Goal: Transaction & Acquisition: Connect Amazon Seller Account

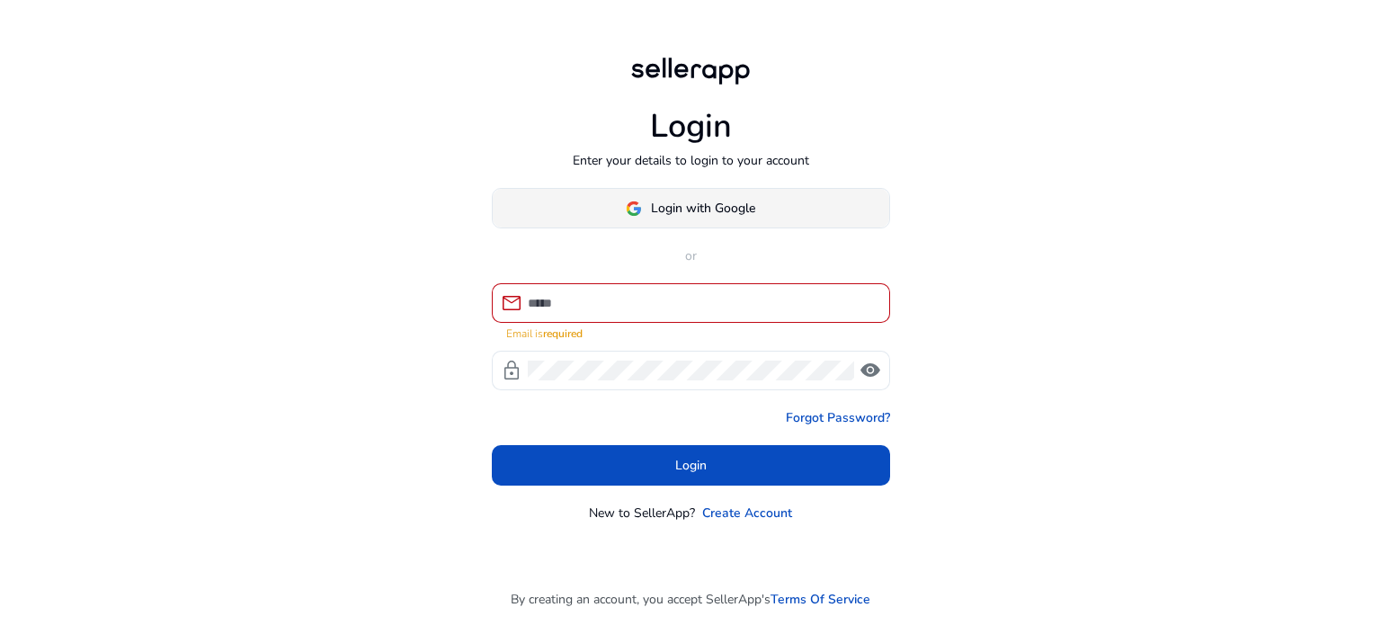
click at [705, 197] on div "Login with Google" at bounding box center [691, 208] width 398 height 40
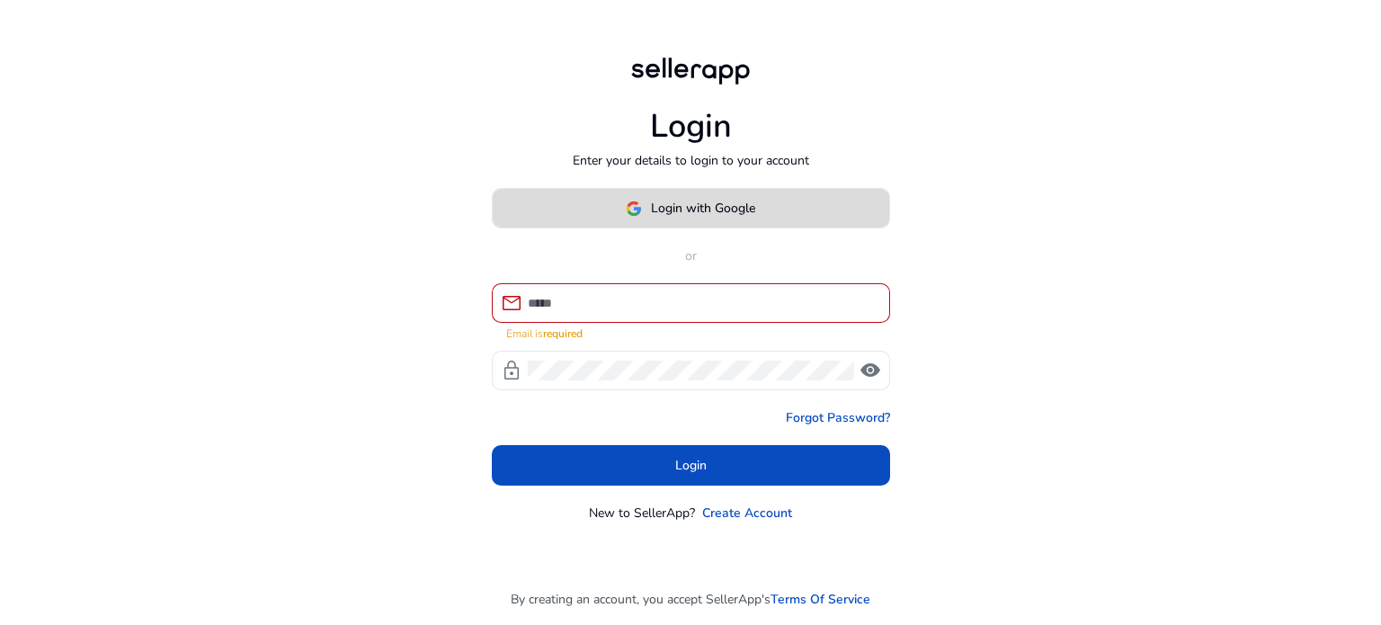
click at [700, 204] on span "Login with Google" at bounding box center [703, 208] width 104 height 19
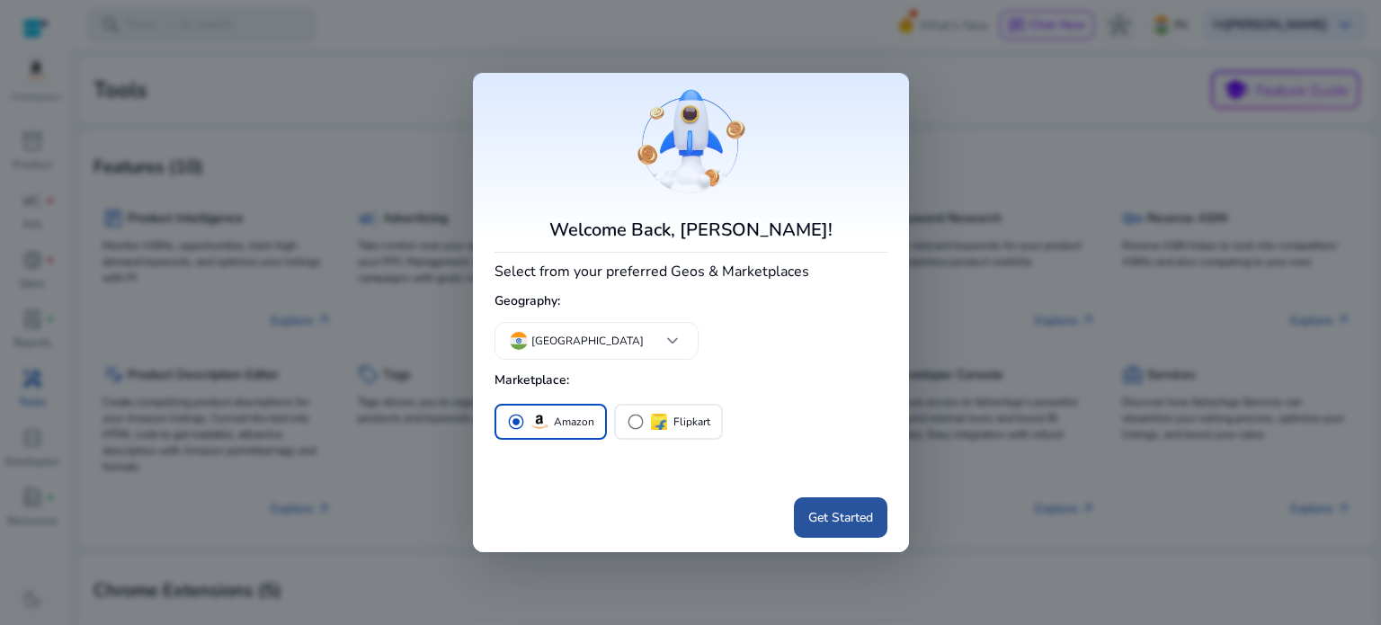
click at [842, 522] on span "Get Started" at bounding box center [840, 517] width 65 height 19
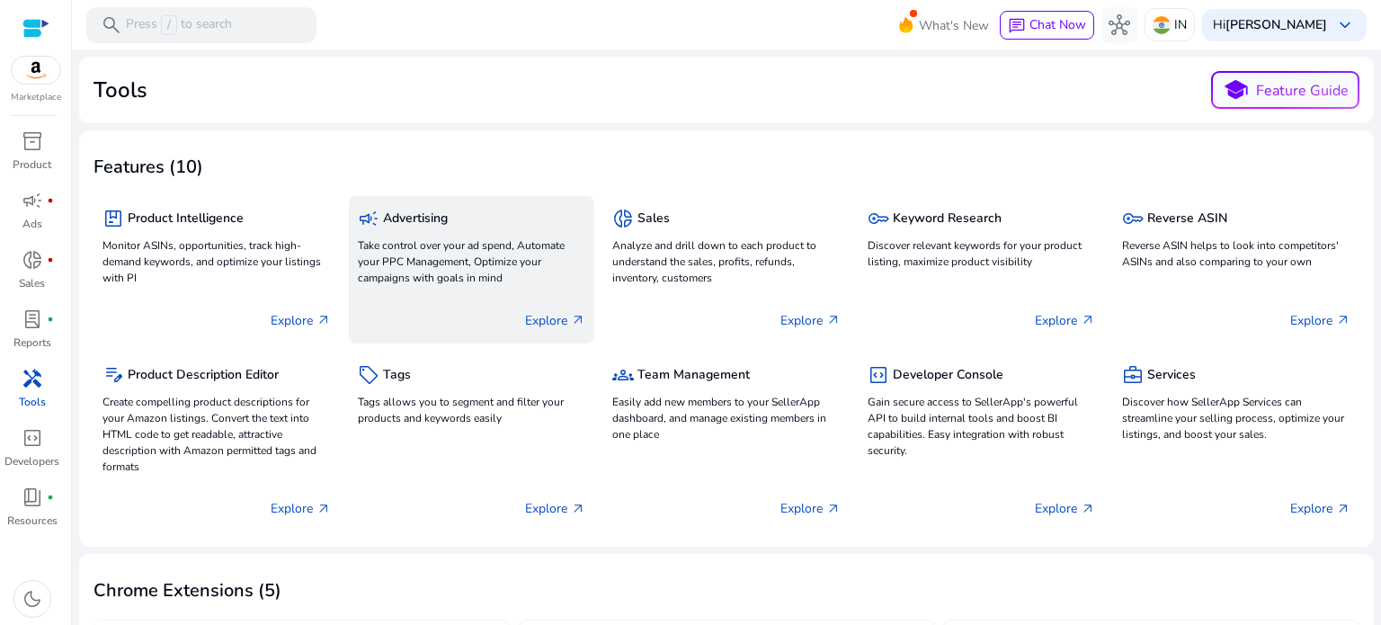
click at [424, 252] on p "Take control over your ad spend, Automate your PPC Management, Optimize your ca…" at bounding box center [472, 261] width 228 height 49
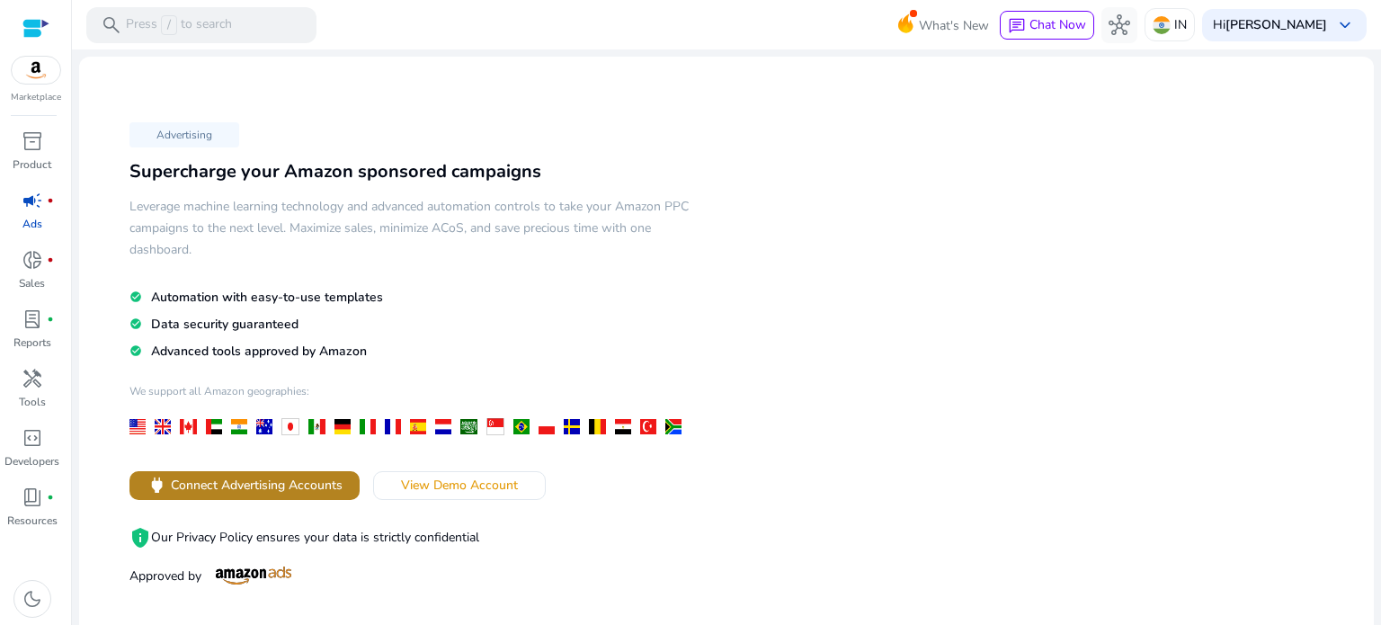
click at [298, 487] on span "Connect Advertising Accounts" at bounding box center [257, 485] width 172 height 19
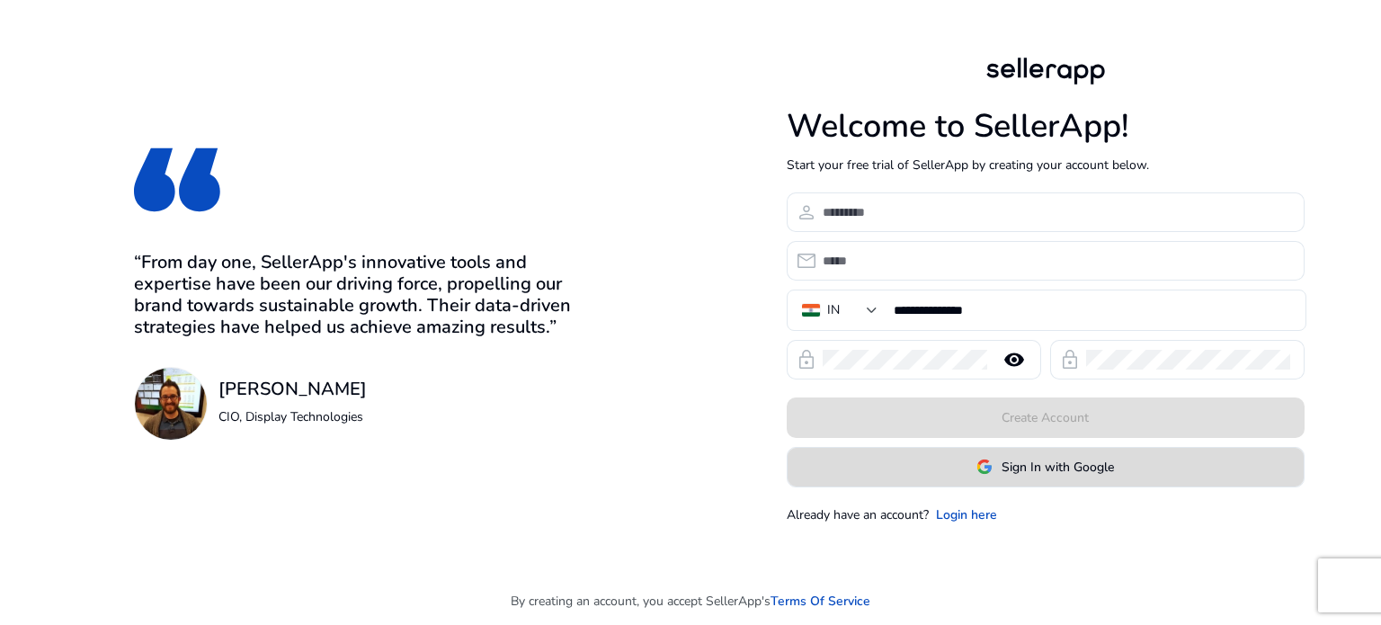
click at [1043, 471] on span "Sign In with Google" at bounding box center [1058, 467] width 112 height 19
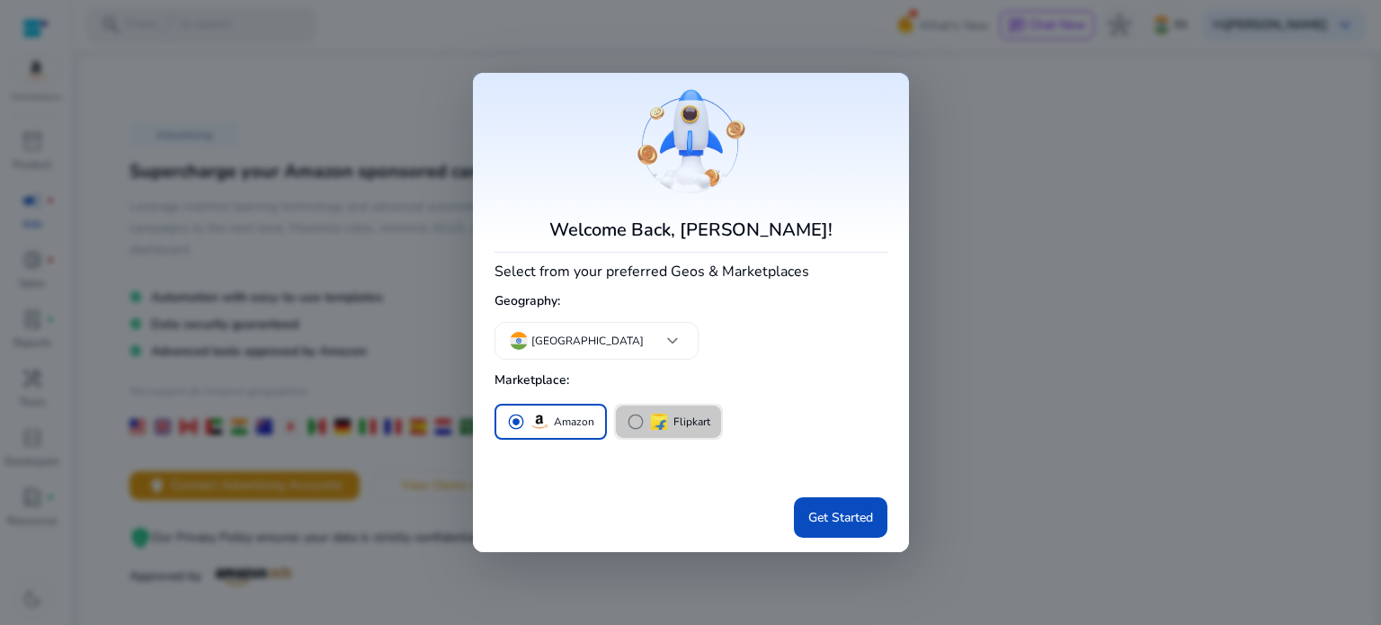
click at [634, 418] on span "radio_button_unchecked" at bounding box center [636, 422] width 18 height 18
click at [529, 424] on img "button" at bounding box center [540, 422] width 22 height 22
click at [808, 516] on span "Get Started" at bounding box center [840, 517] width 65 height 19
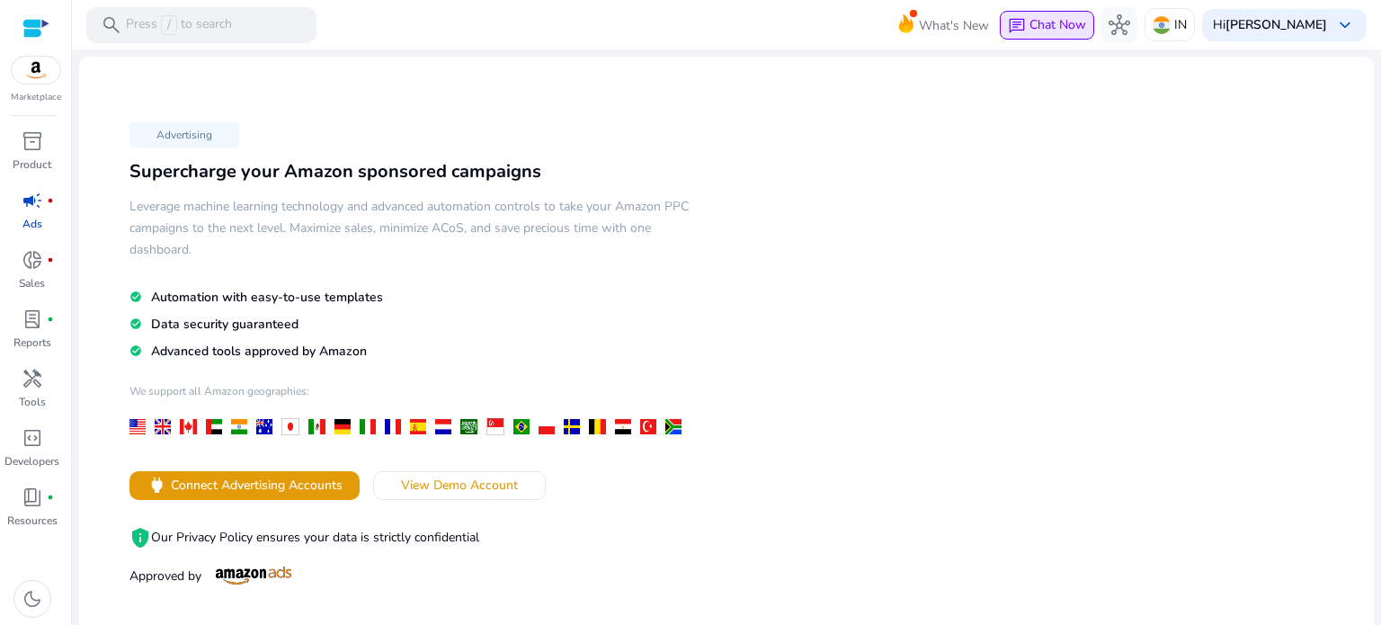
click at [1073, 29] on span "Chat Now" at bounding box center [1058, 24] width 57 height 17
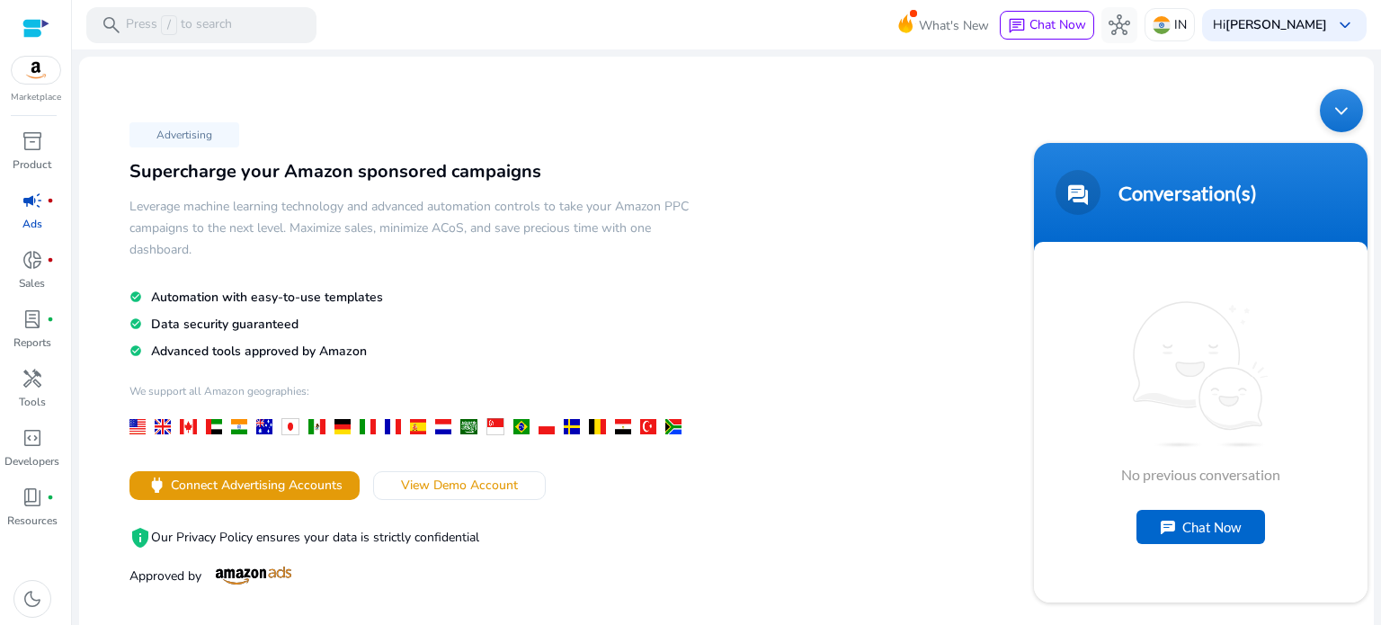
click at [818, 351] on div "Advertising Supercharge your Amazon sponsored campaigns Leverage machine learni…" at bounding box center [727, 375] width 1266 height 609
click at [1351, 100] on div "Minimize live chat window" at bounding box center [1341, 110] width 43 height 43
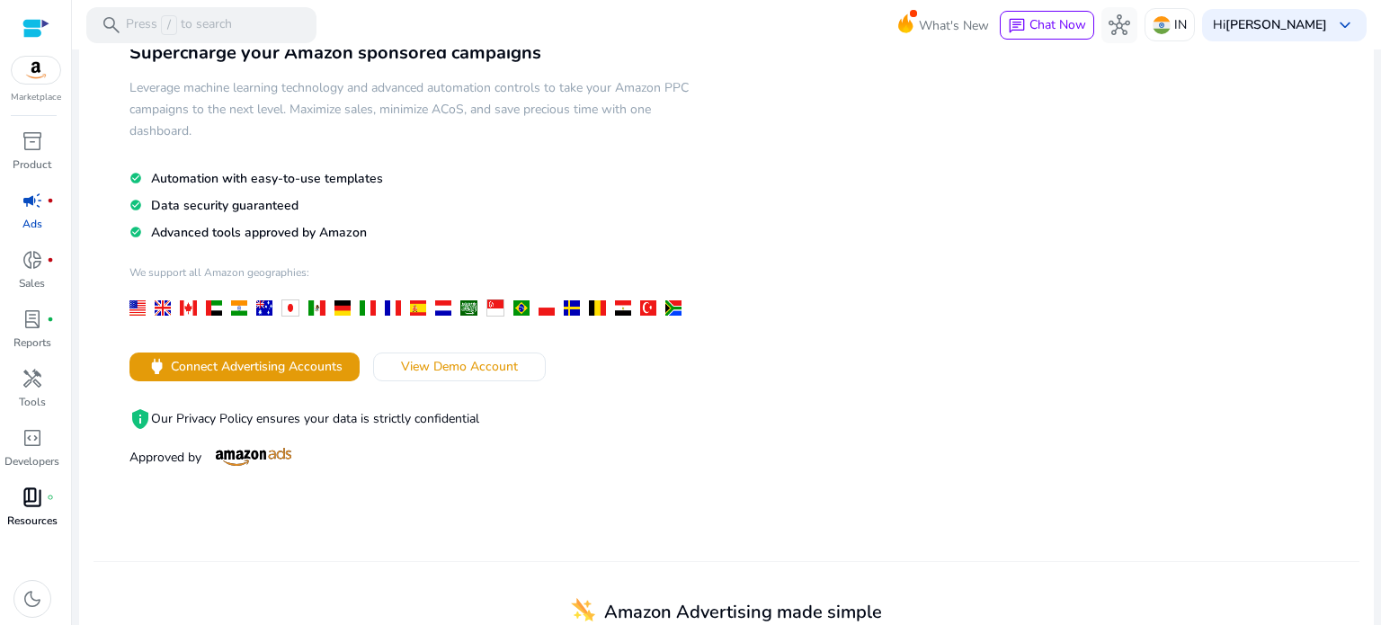
scroll to position [112, 0]
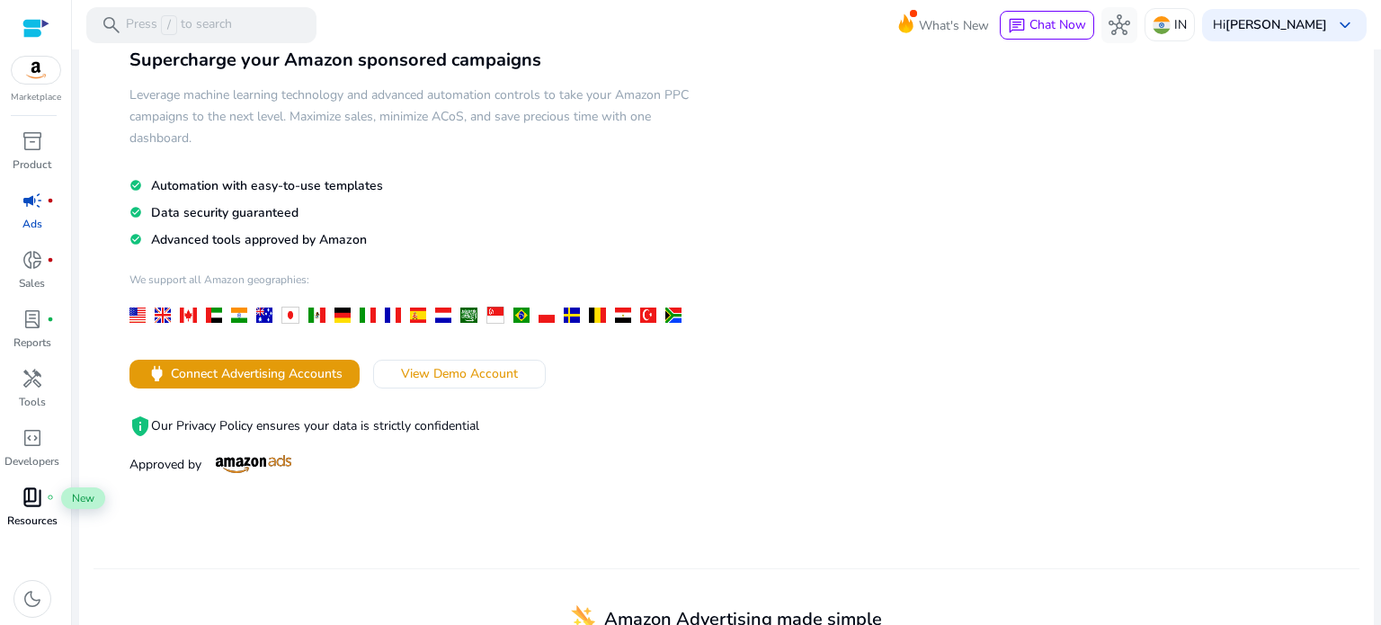
click at [19, 504] on div "book_4 fiber_manual_record" at bounding box center [32, 497] width 50 height 29
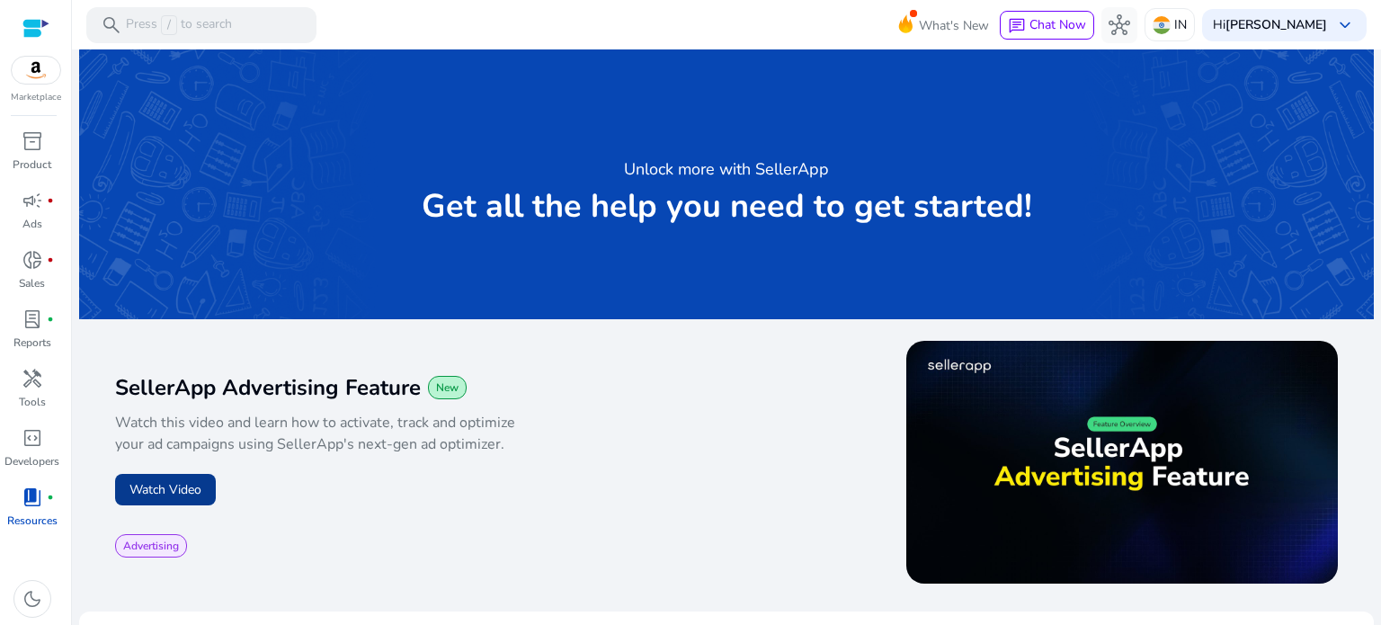
click at [177, 490] on button "Watch Video" at bounding box center [165, 489] width 101 height 31
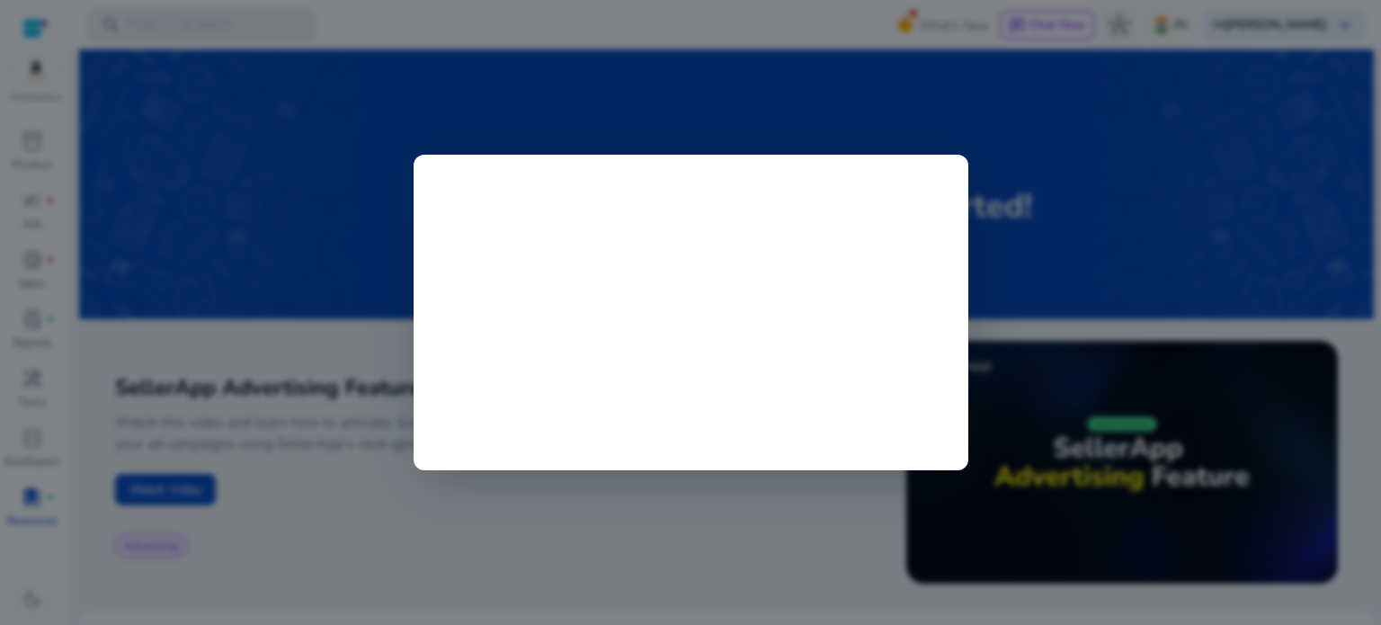
click at [977, 160] on div at bounding box center [690, 312] width 1381 height 625
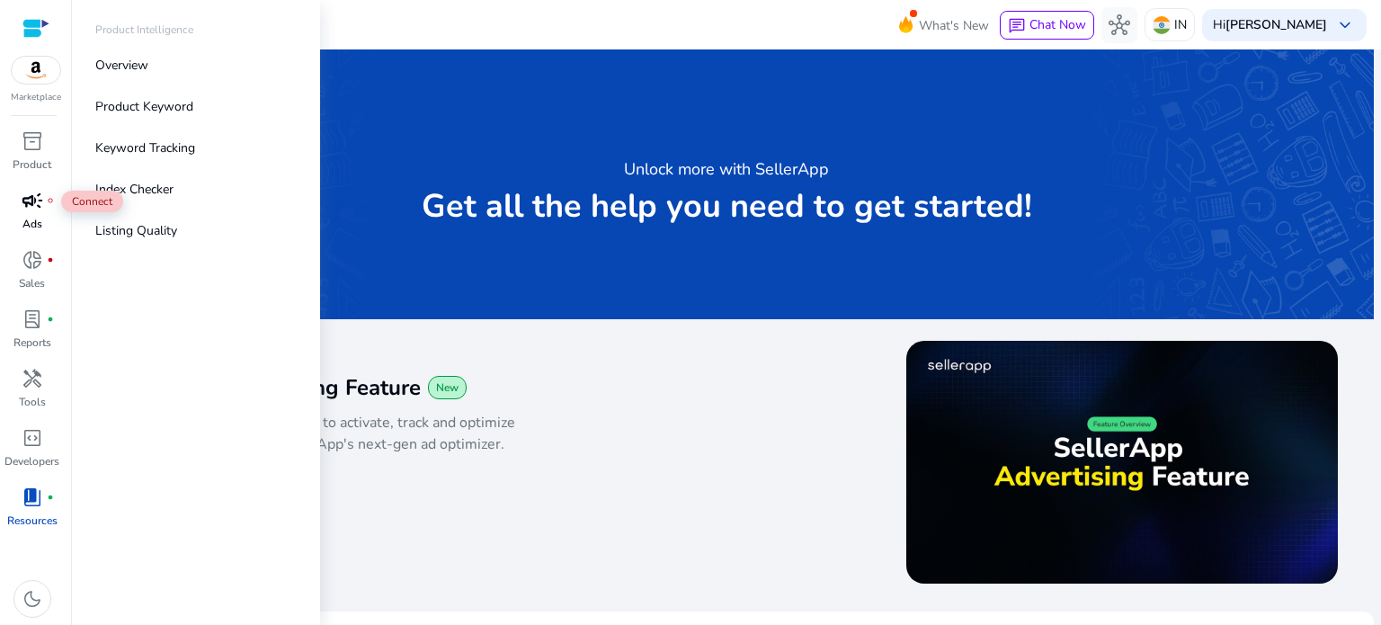
click at [49, 212] on div "campaign fiber_manual_record" at bounding box center [32, 200] width 50 height 29
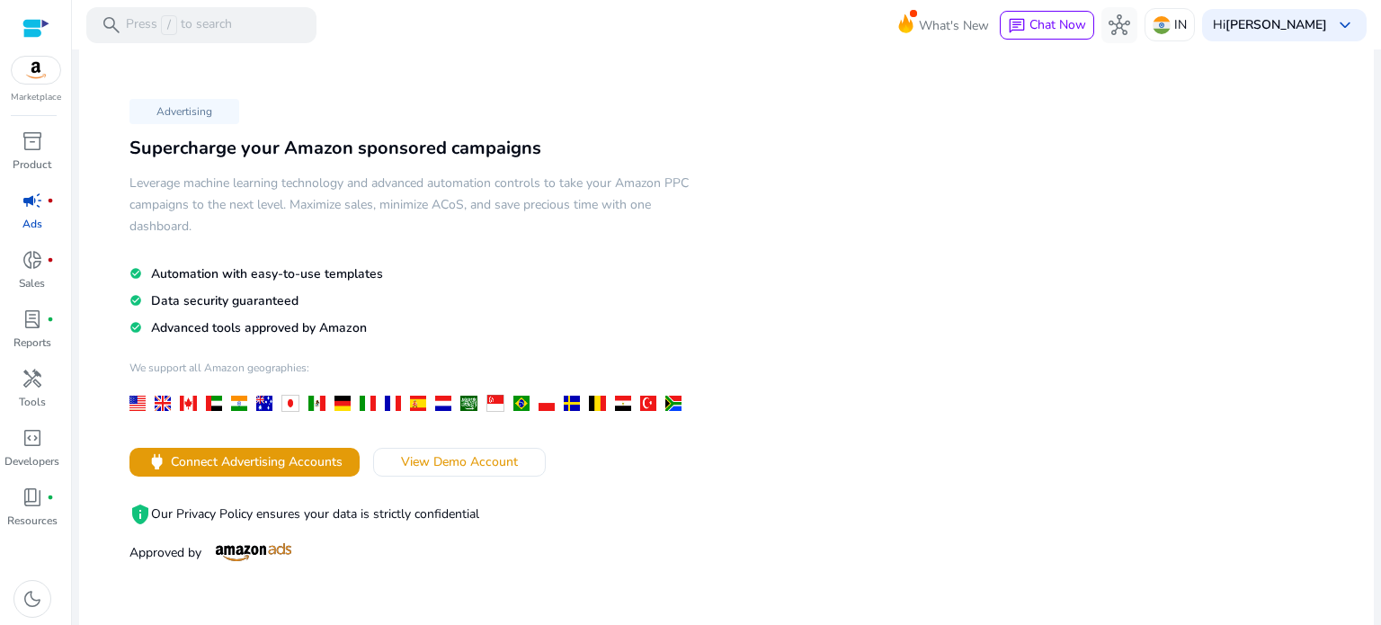
scroll to position [24, 0]
click at [461, 453] on span "View Demo Account" at bounding box center [459, 460] width 117 height 19
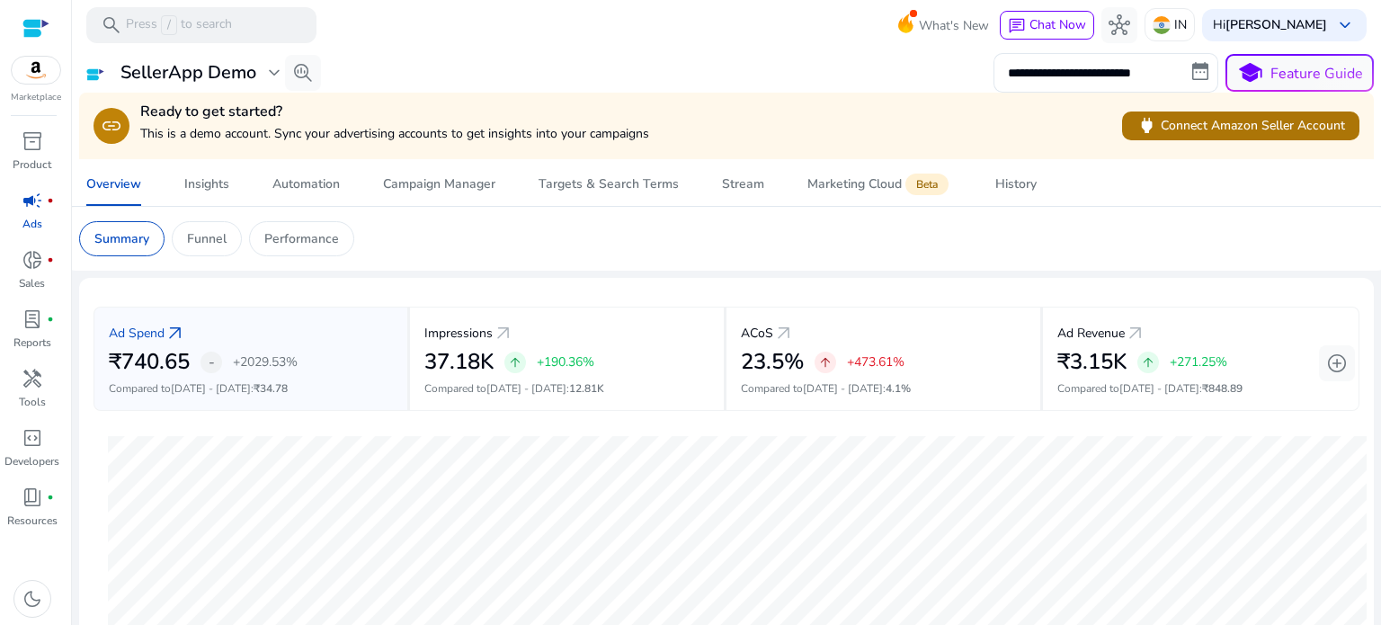
click at [1253, 125] on span "power Connect Amazon Seller Account" at bounding box center [1241, 125] width 209 height 21
